Goal: Complete application form

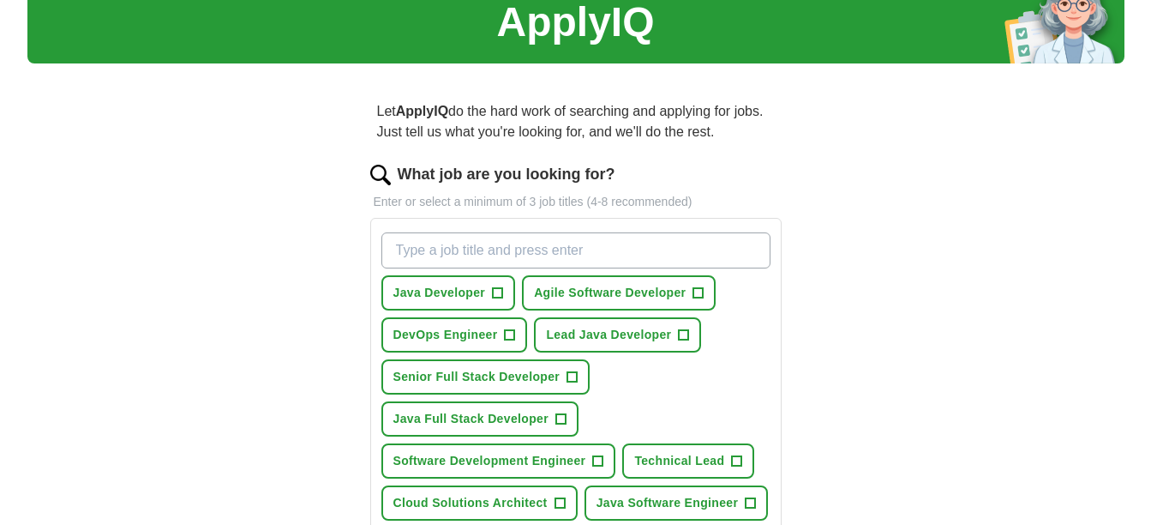
scroll to position [72, 0]
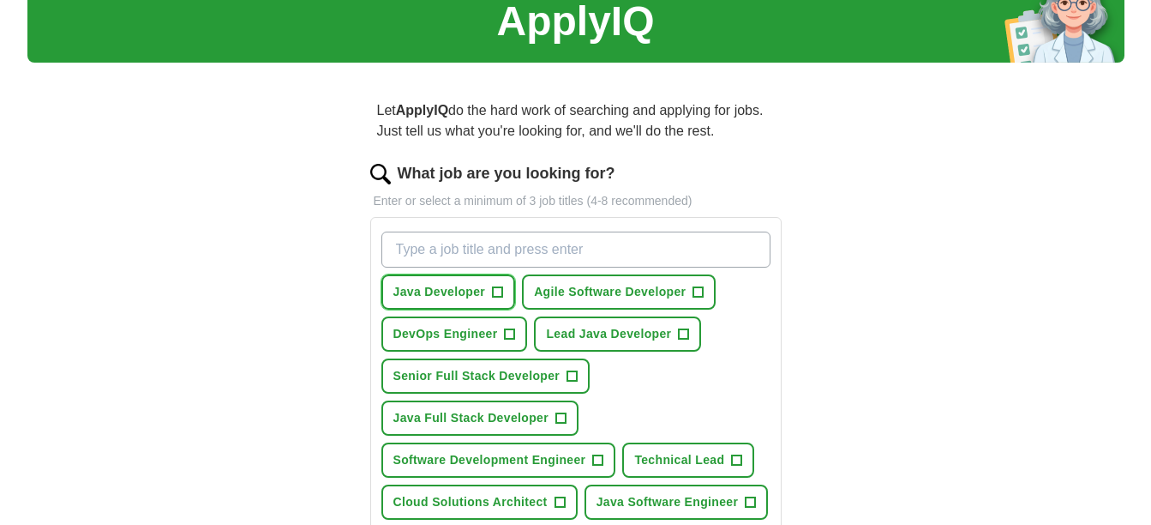
click at [498, 289] on span "+" at bounding box center [498, 292] width 10 height 14
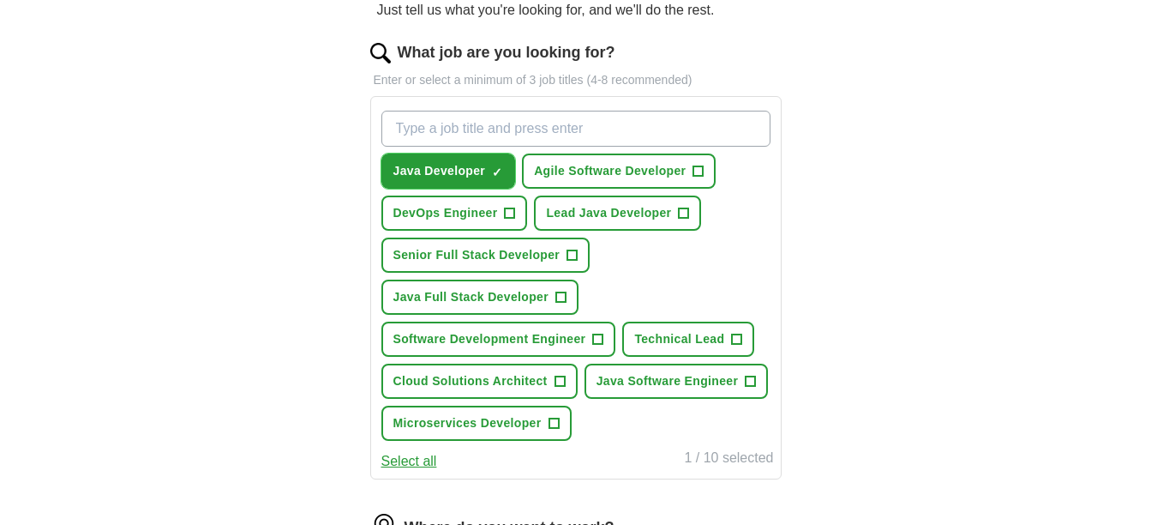
scroll to position [195, 0]
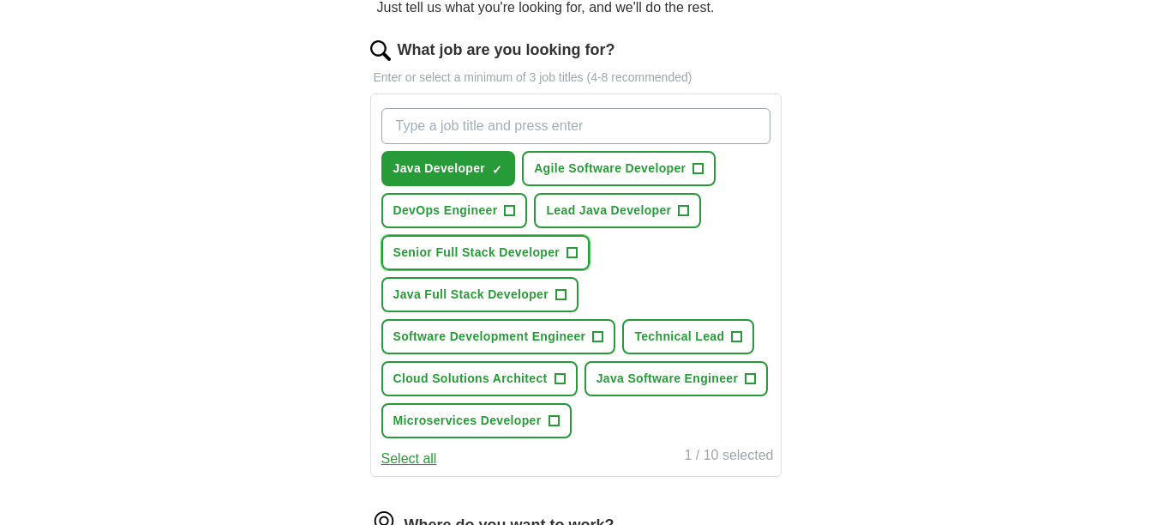
click at [549, 256] on span "Senior Full Stack Developer" at bounding box center [476, 252] width 167 height 18
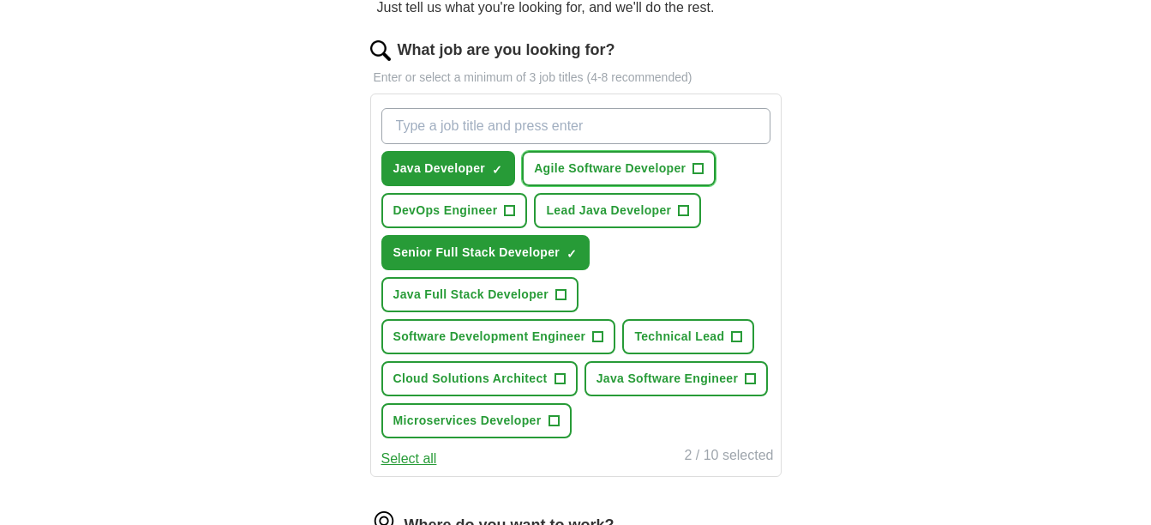
click at [645, 165] on span "Agile Software Developer" at bounding box center [610, 168] width 152 height 18
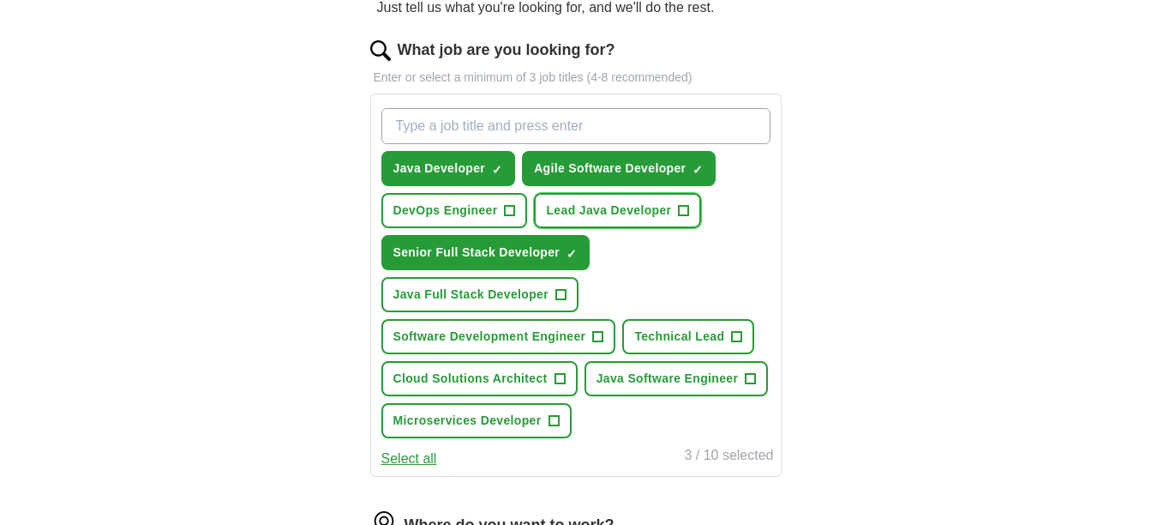
click at [611, 213] on span "Lead Java Developer" at bounding box center [608, 210] width 125 height 18
click at [567, 279] on button "Java Full Stack Developer +" at bounding box center [480, 294] width 198 height 35
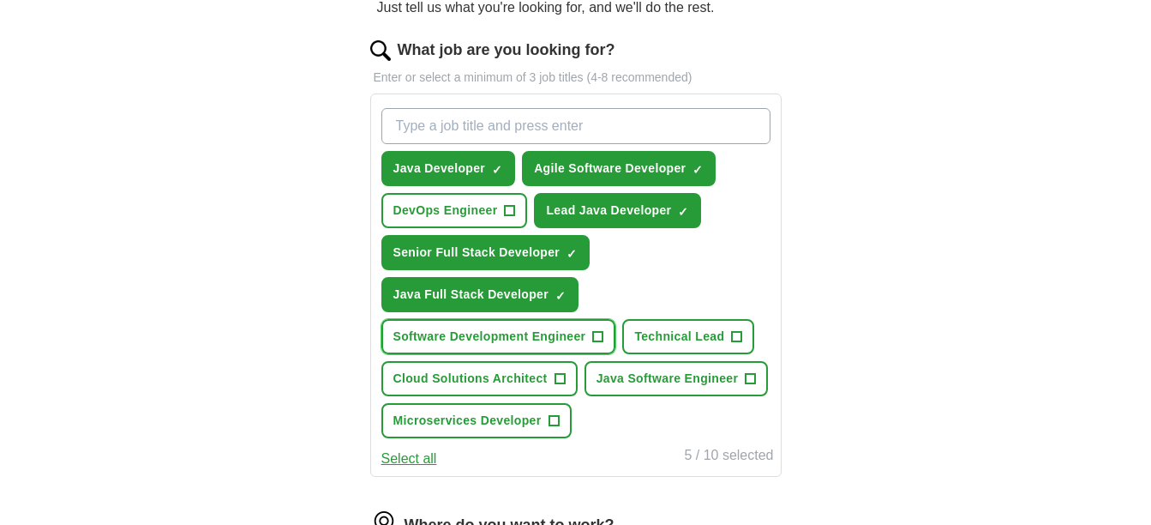
click at [578, 333] on span "Software Development Engineer" at bounding box center [489, 336] width 193 height 18
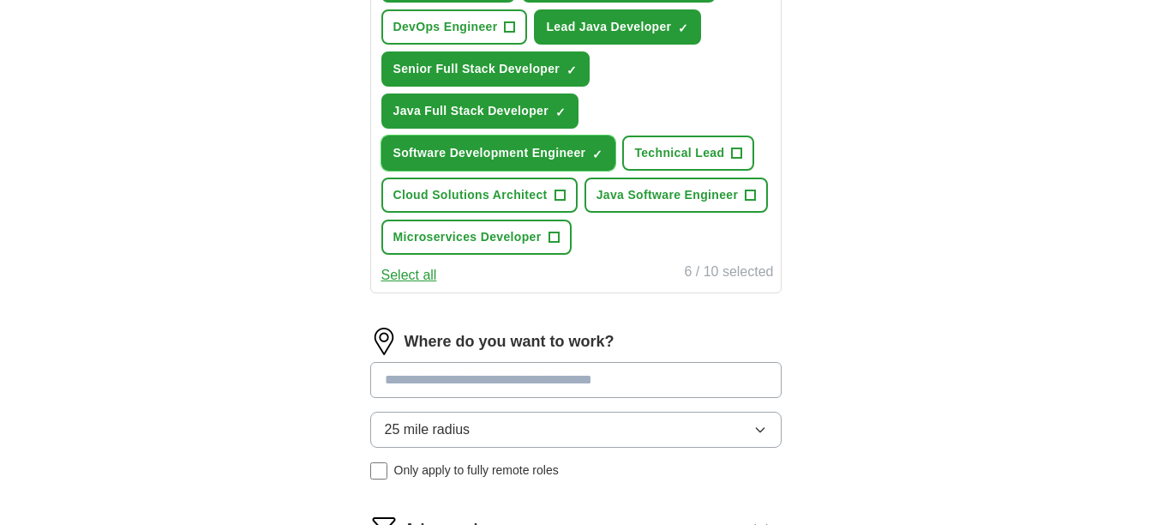
scroll to position [381, 0]
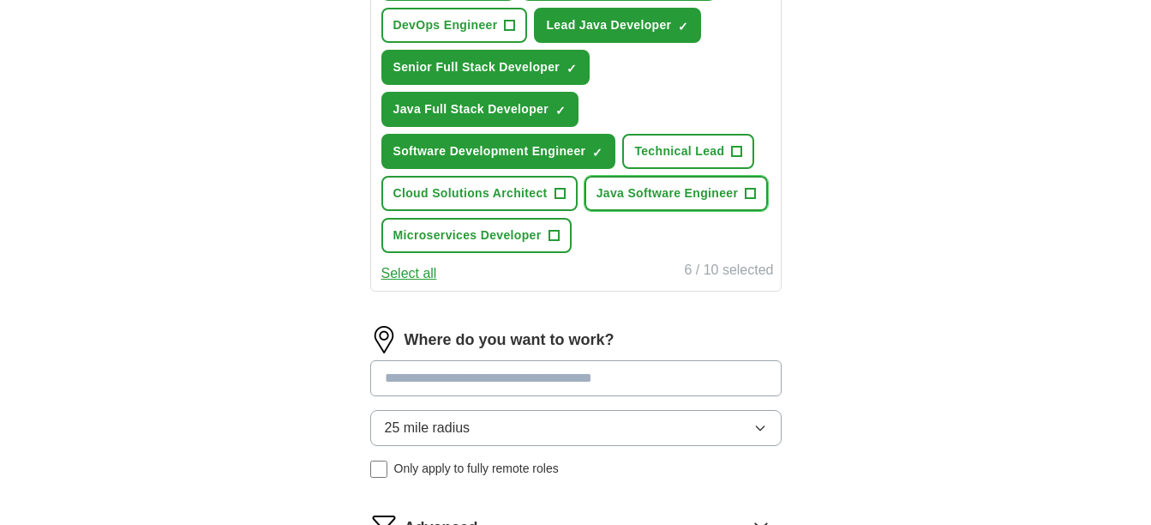
click at [694, 201] on span "Java Software Engineer" at bounding box center [668, 193] width 142 height 18
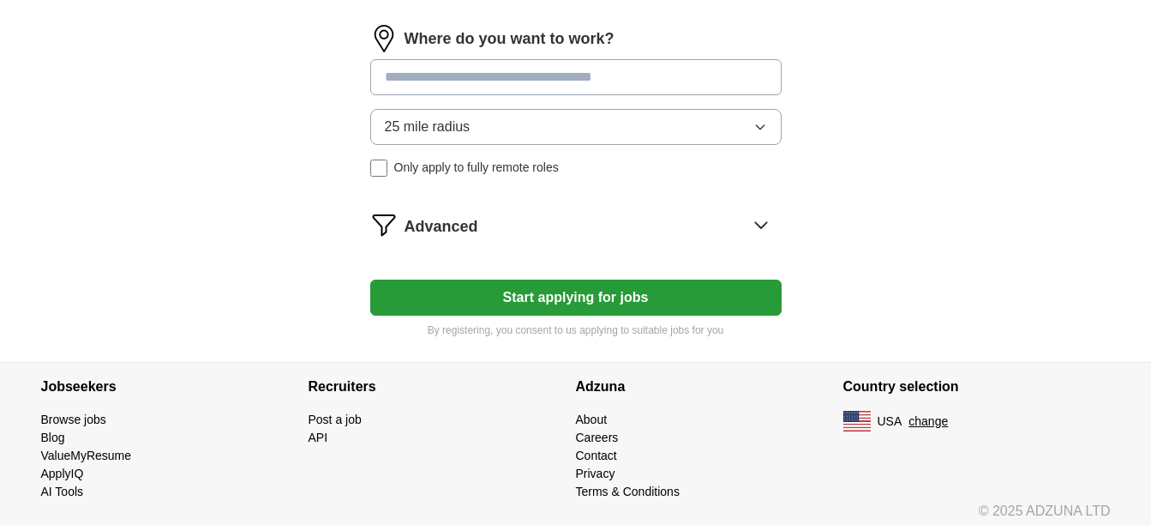
scroll to position [682, 0]
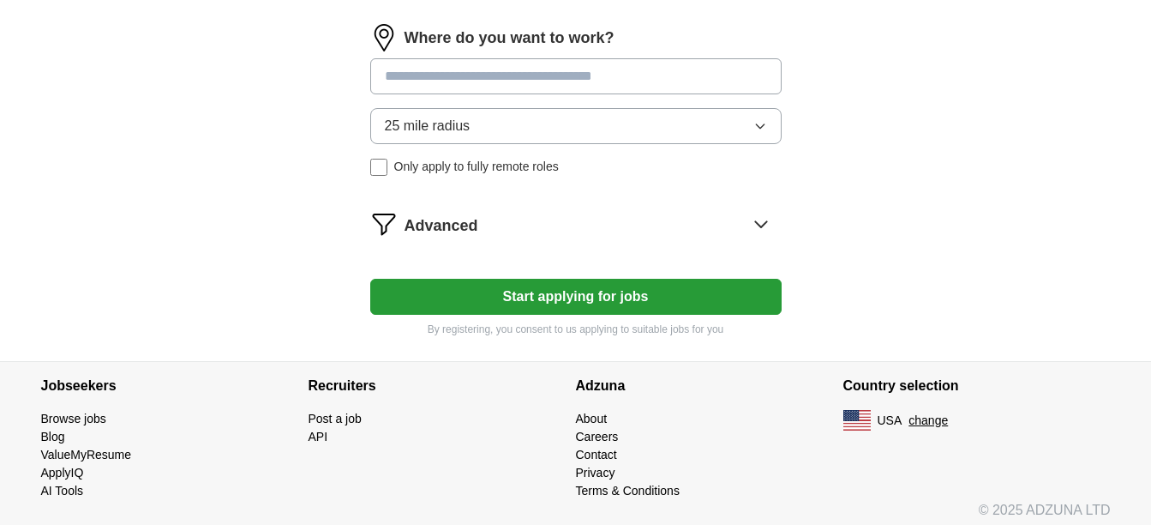
click at [553, 297] on button "Start applying for jobs" at bounding box center [575, 297] width 411 height 36
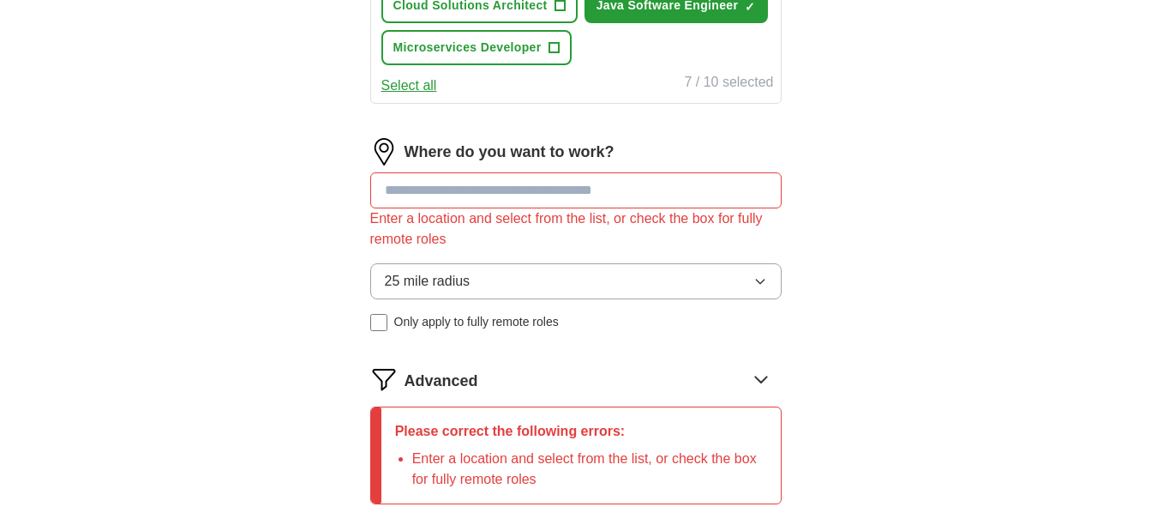
scroll to position [567, 0]
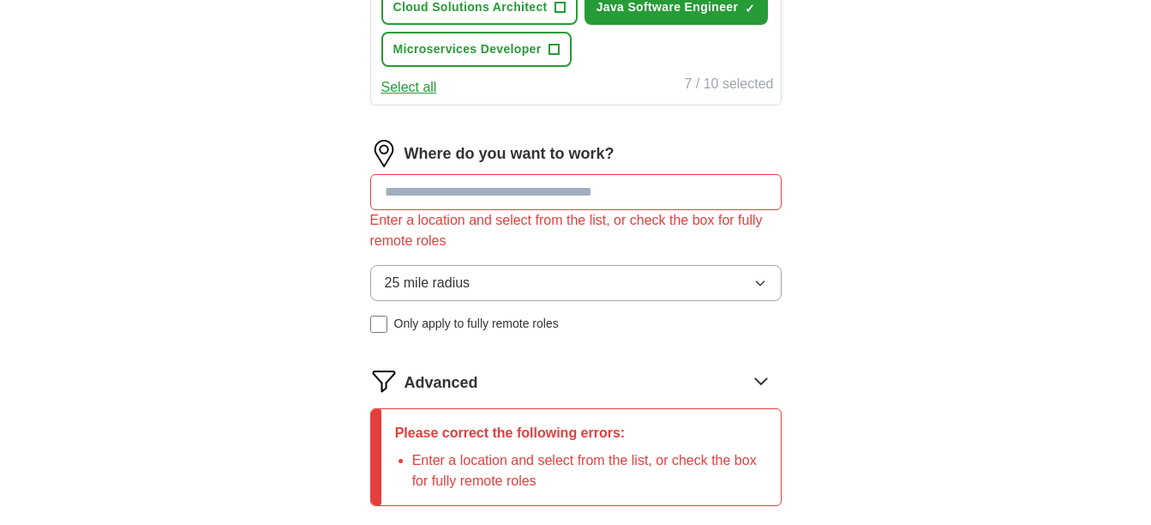
click at [587, 193] on input at bounding box center [575, 192] width 411 height 36
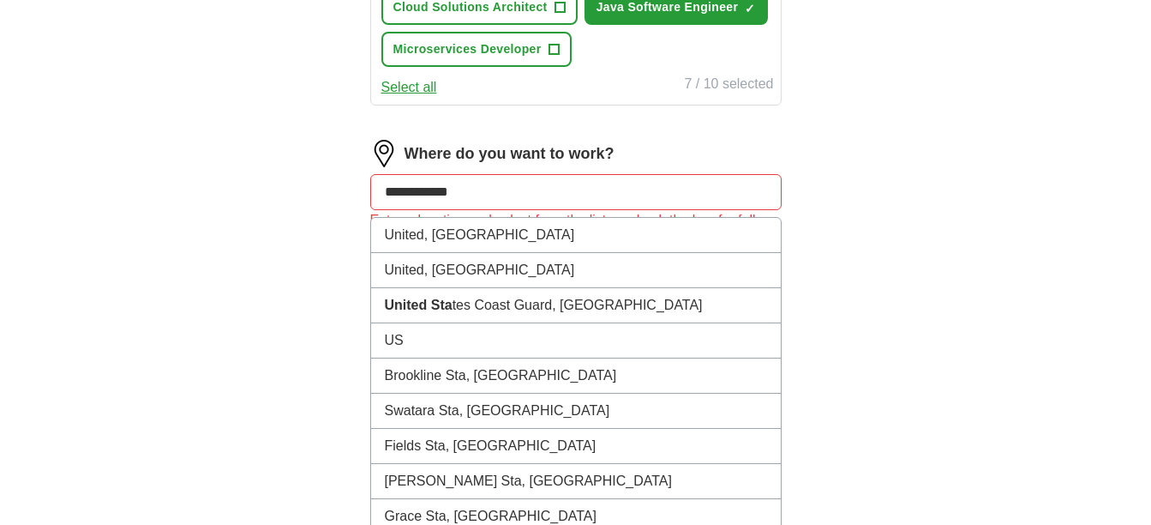
type input "**********"
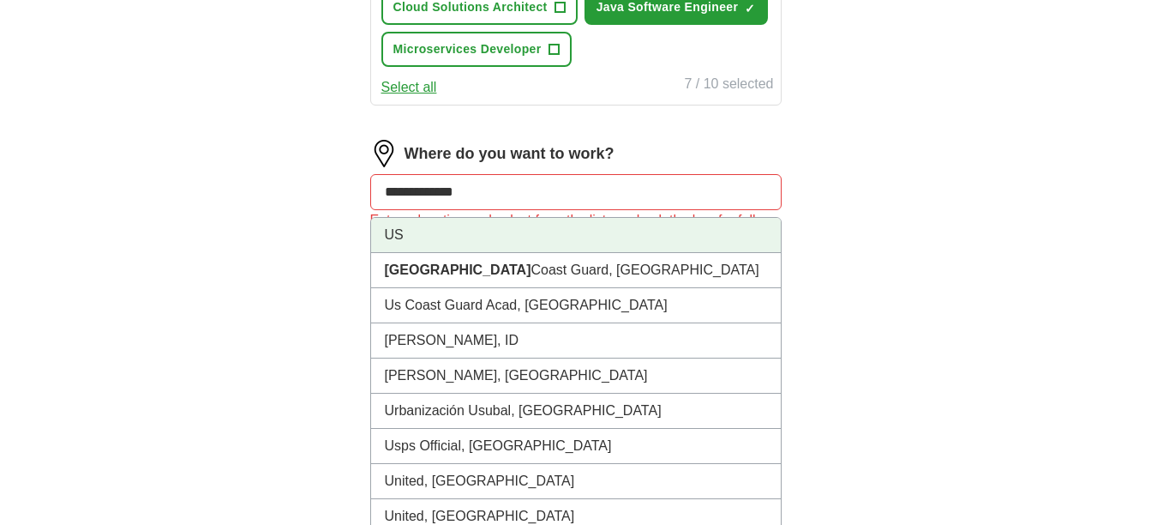
click at [512, 226] on li "US" at bounding box center [576, 235] width 410 height 35
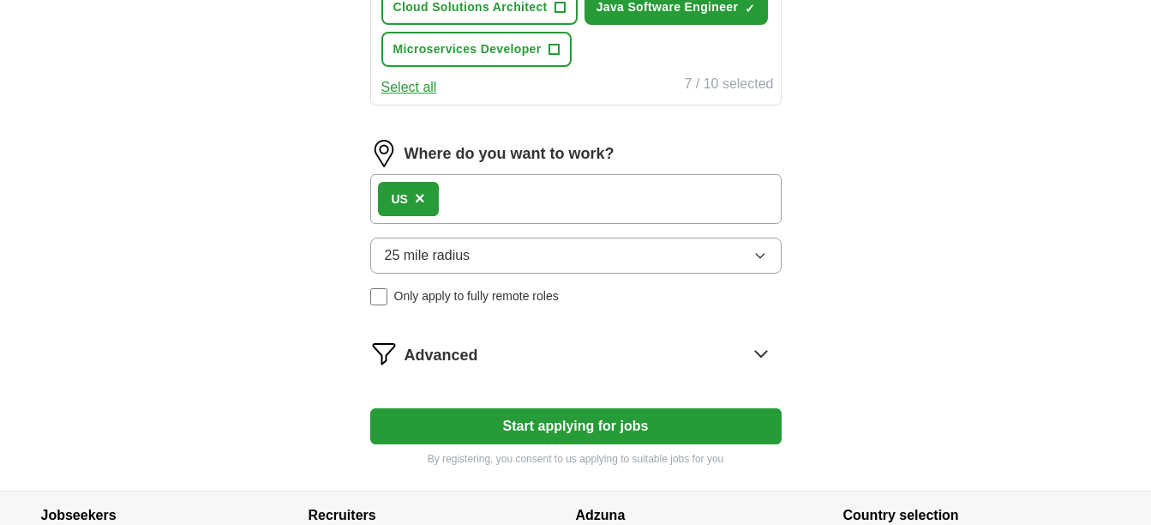
click at [585, 262] on button "25 mile radius" at bounding box center [575, 255] width 411 height 36
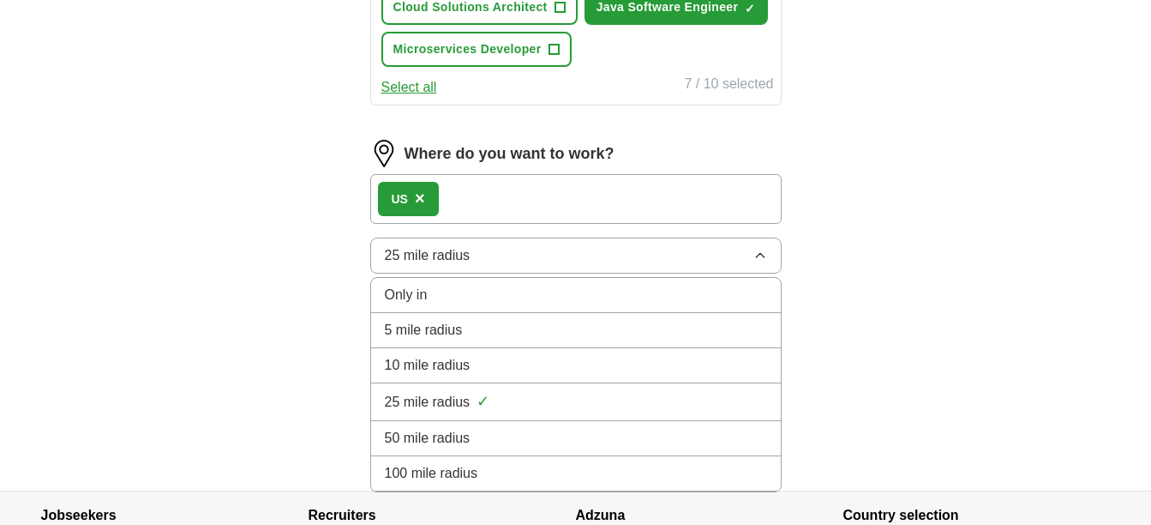
click at [488, 465] on div "100 mile radius" at bounding box center [576, 473] width 382 height 21
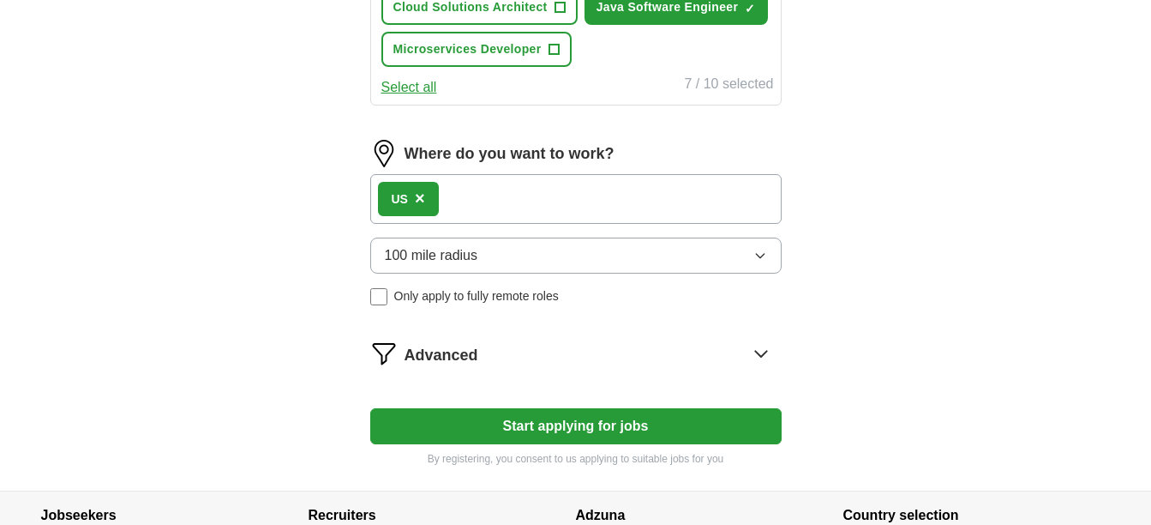
click at [559, 423] on button "Start applying for jobs" at bounding box center [575, 426] width 411 height 36
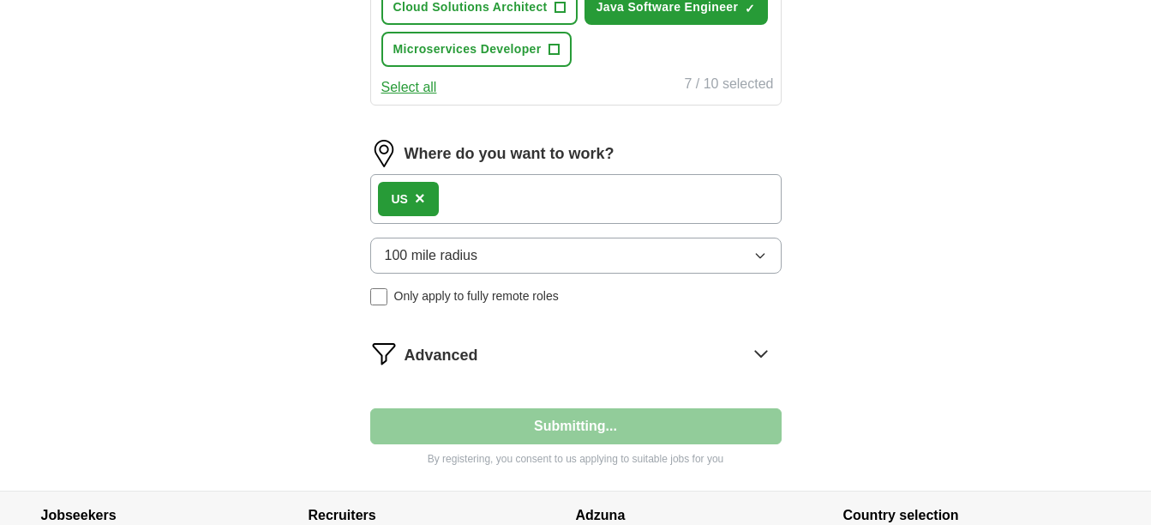
select select "**"
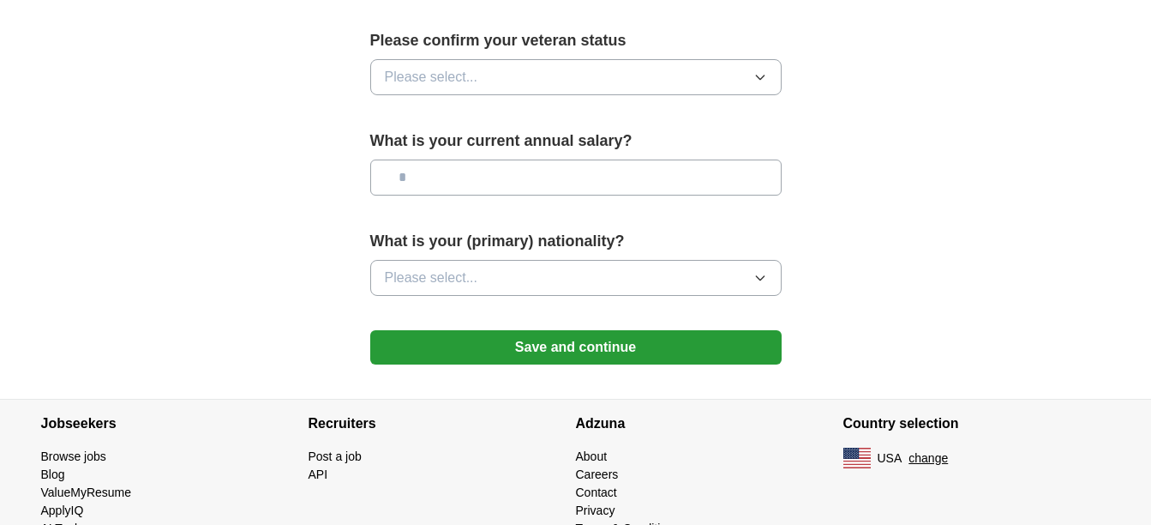
scroll to position [1217, 0]
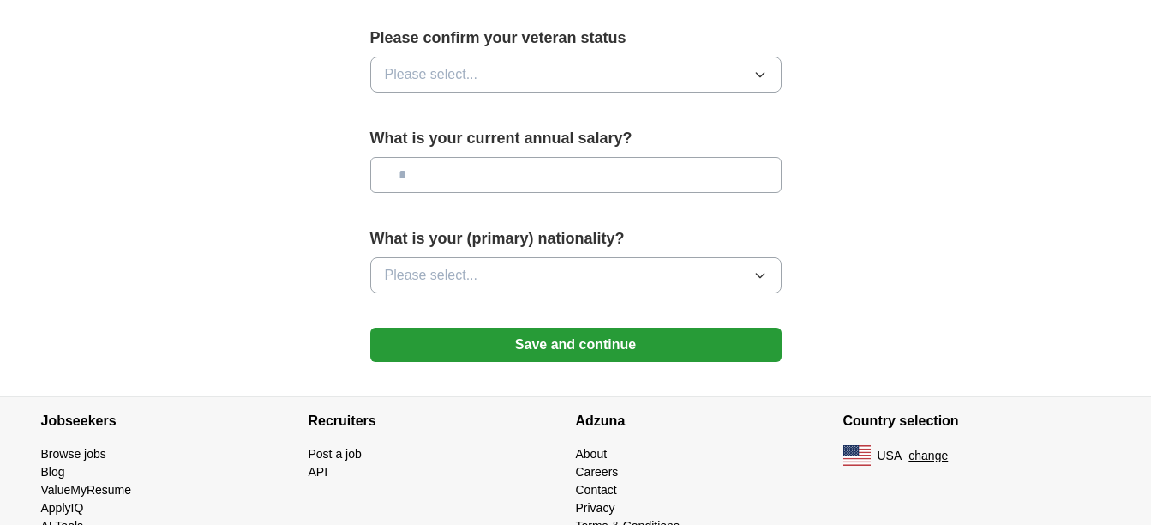
click at [531, 333] on button "Save and continue" at bounding box center [575, 344] width 411 height 34
